Goal: Task Accomplishment & Management: Manage account settings

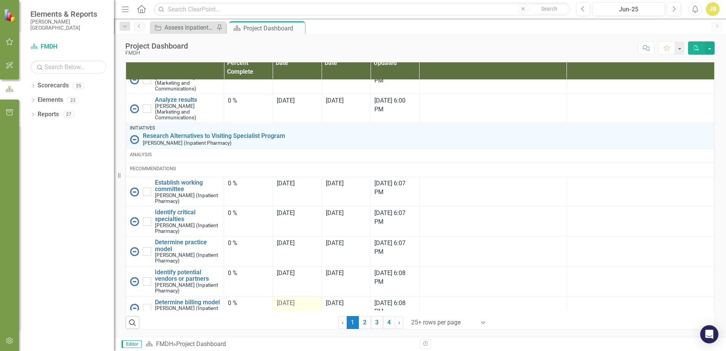
scroll to position [505, 0]
click at [361, 324] on link "2" at bounding box center [365, 322] width 12 height 13
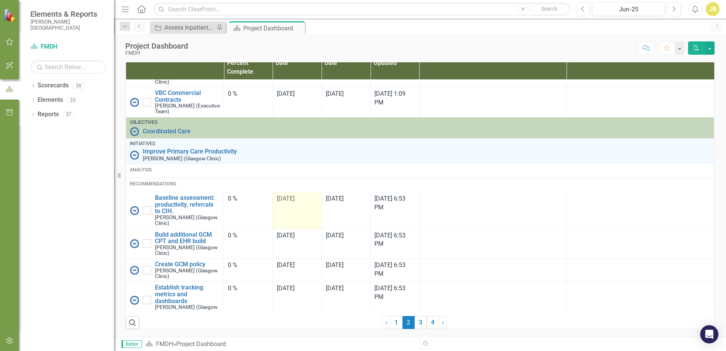
checkbox input "true"
checkbox input "false"
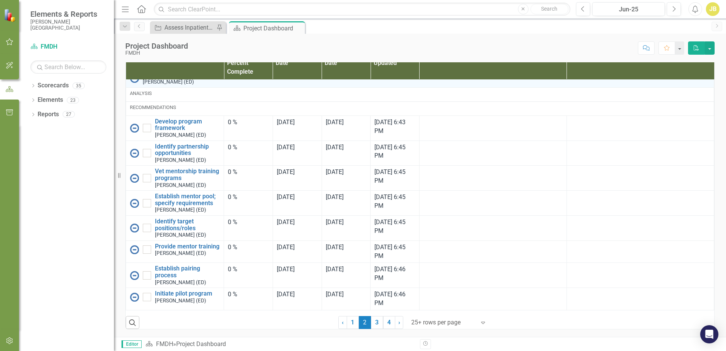
scroll to position [1122, 0]
click at [376, 327] on link "3" at bounding box center [377, 322] width 12 height 13
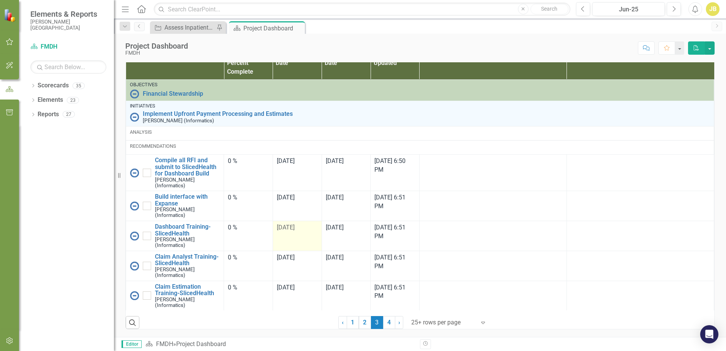
checkbox input "true"
checkbox input "false"
checkbox input "true"
checkbox input "false"
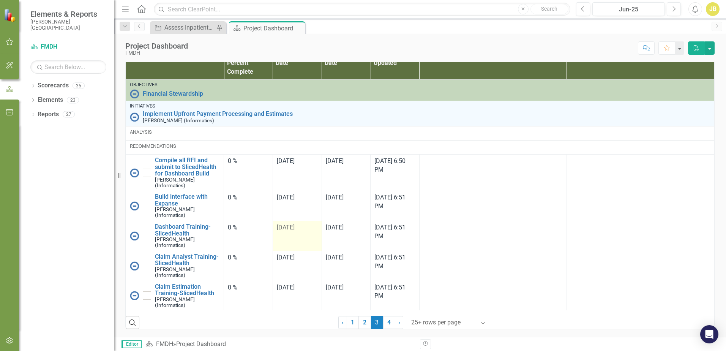
checkbox input "true"
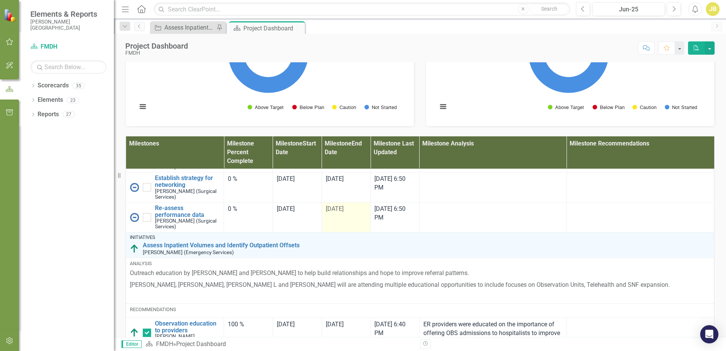
scroll to position [509, 0]
